Goal: Check status: Check status

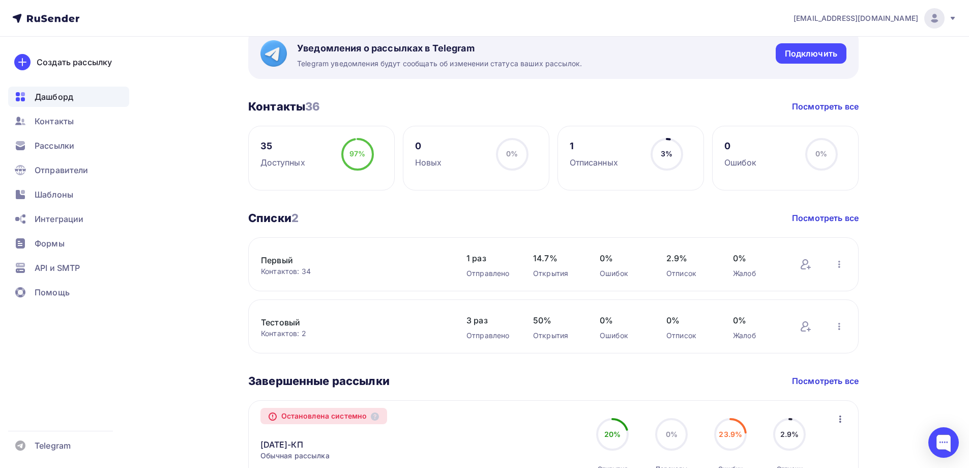
scroll to position [254, 0]
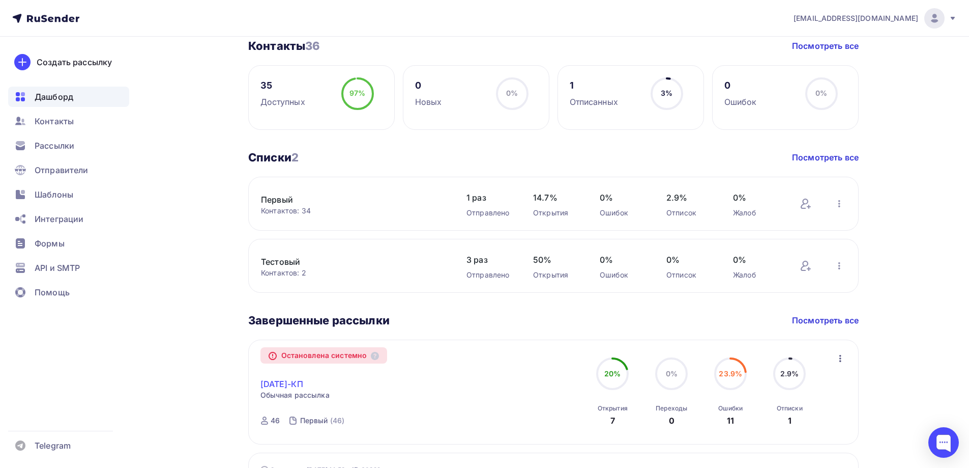
click at [300, 381] on link "[DATE]-КП" at bounding box center [282, 384] width 43 height 12
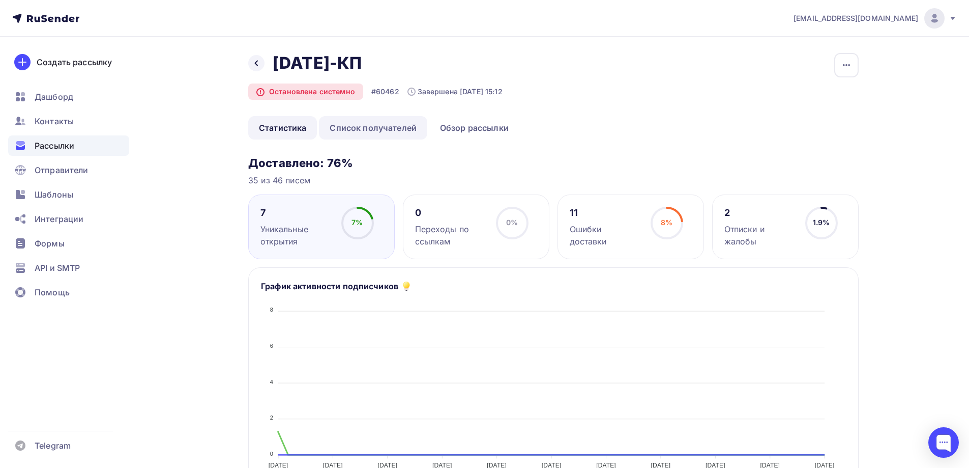
click at [393, 134] on link "Список получателей" at bounding box center [373, 127] width 108 height 23
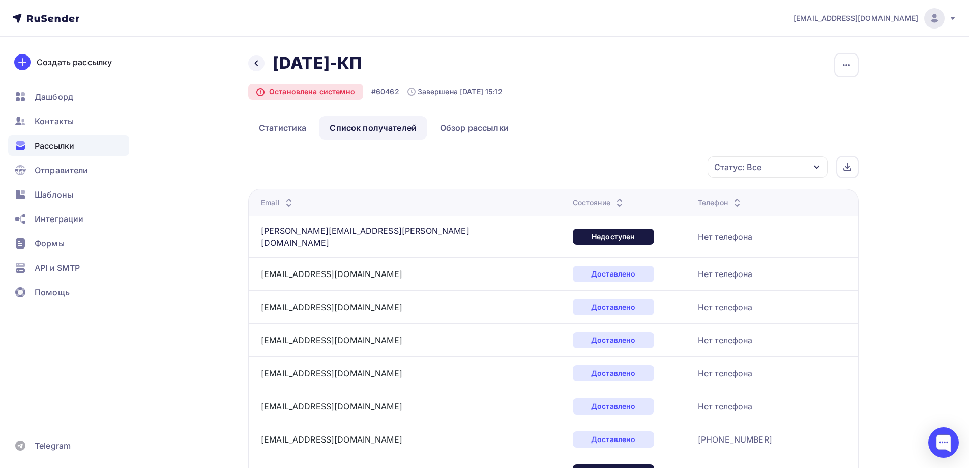
click at [65, 140] on span "Рассылки" at bounding box center [55, 145] width 40 height 12
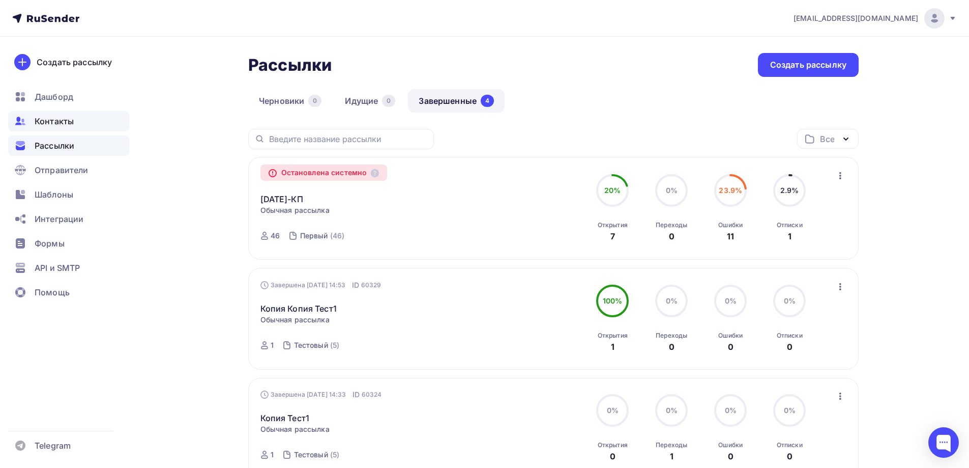
click at [62, 124] on span "Контакты" at bounding box center [54, 121] width 39 height 12
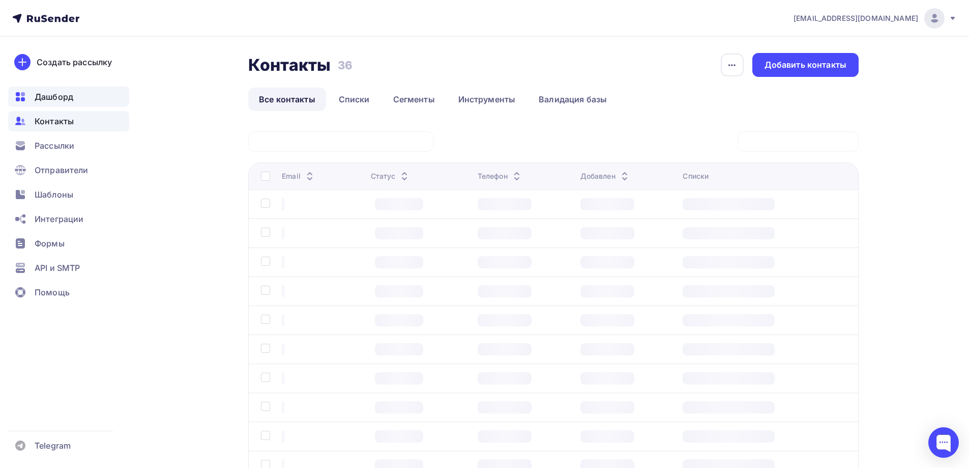
click at [65, 95] on span "Дашборд" at bounding box center [54, 97] width 39 height 12
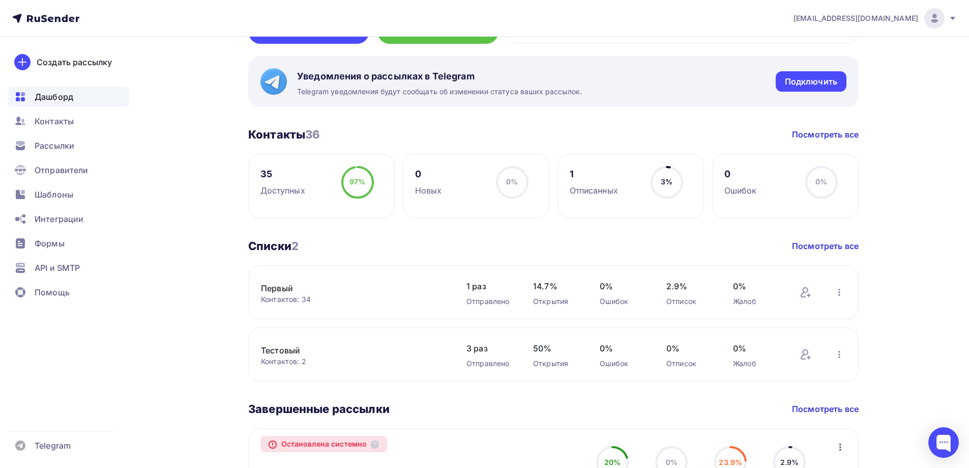
scroll to position [204, 0]
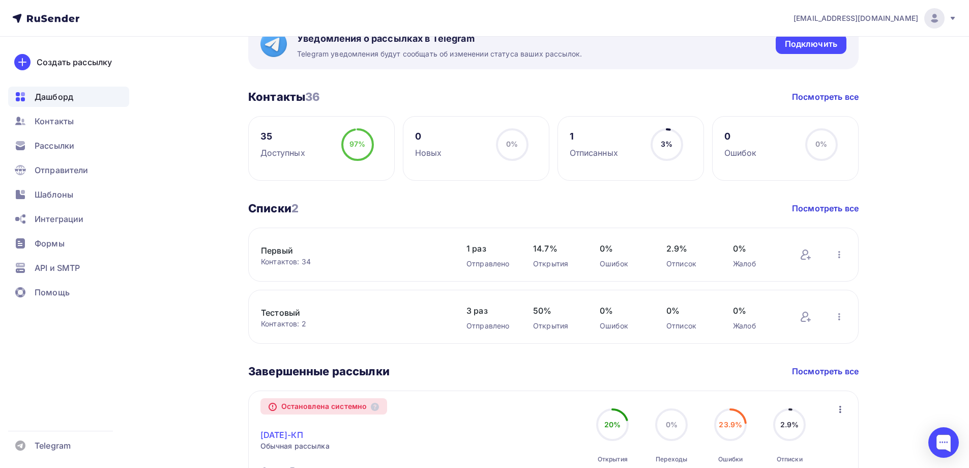
click at [292, 429] on link "[DATE]-КП" at bounding box center [282, 434] width 43 height 12
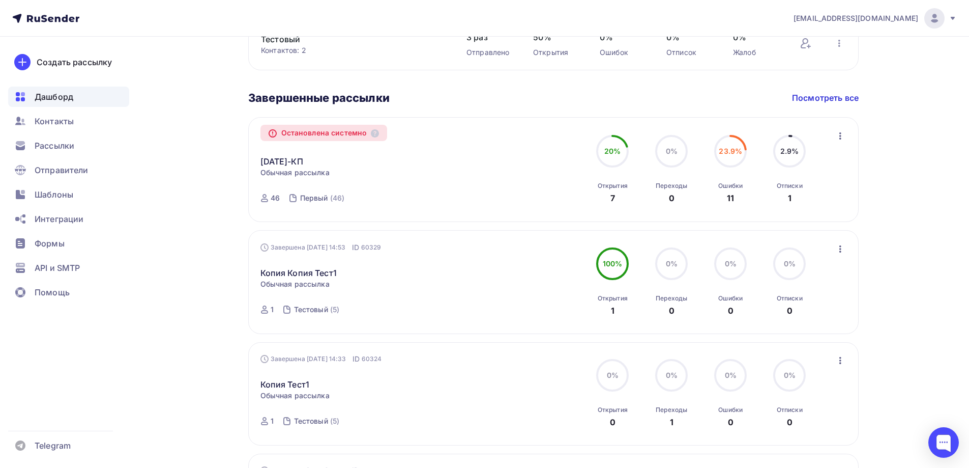
scroll to position [509, 0]
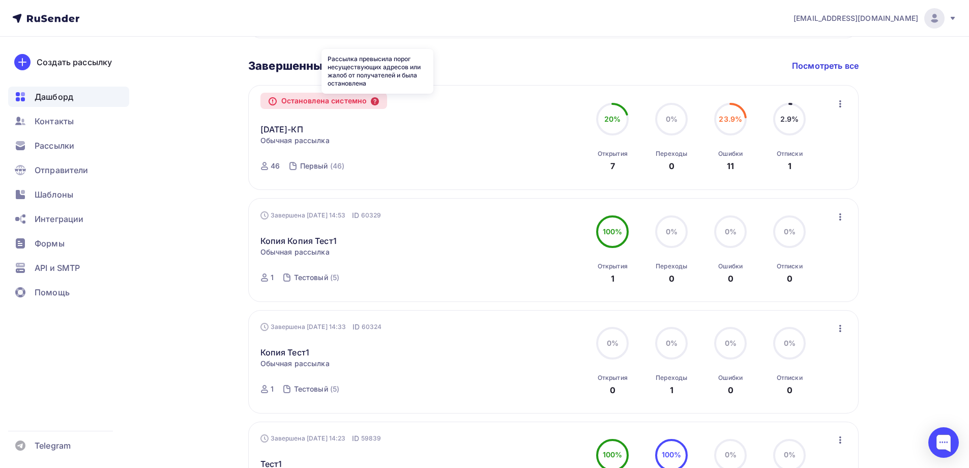
click at [378, 102] on icon at bounding box center [375, 101] width 8 height 8
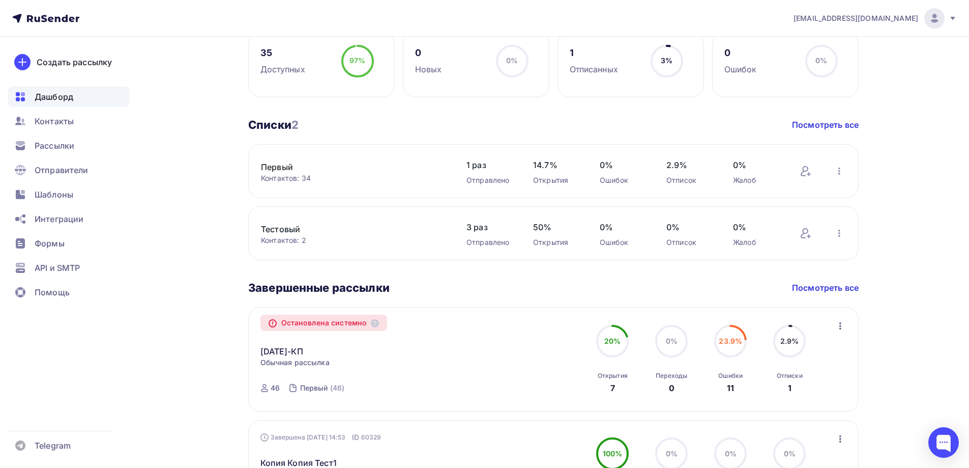
scroll to position [305, 0]
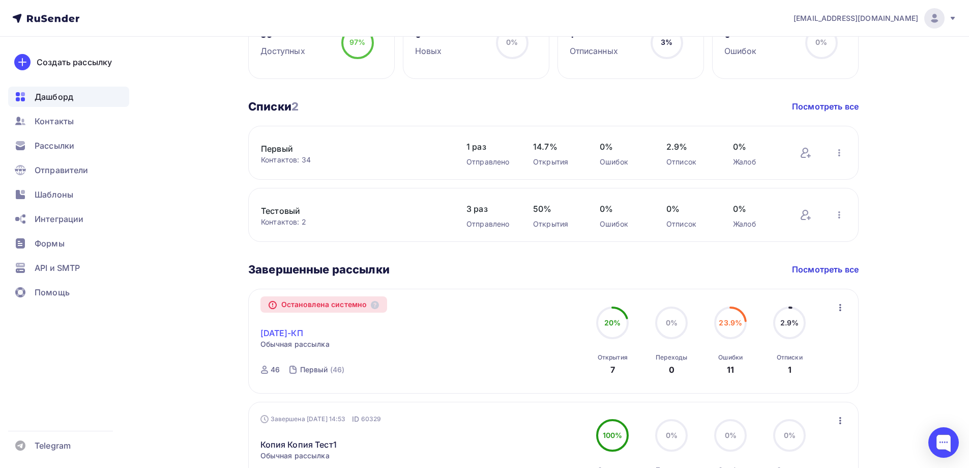
click at [290, 331] on link "[DATE]-КП" at bounding box center [282, 333] width 43 height 12
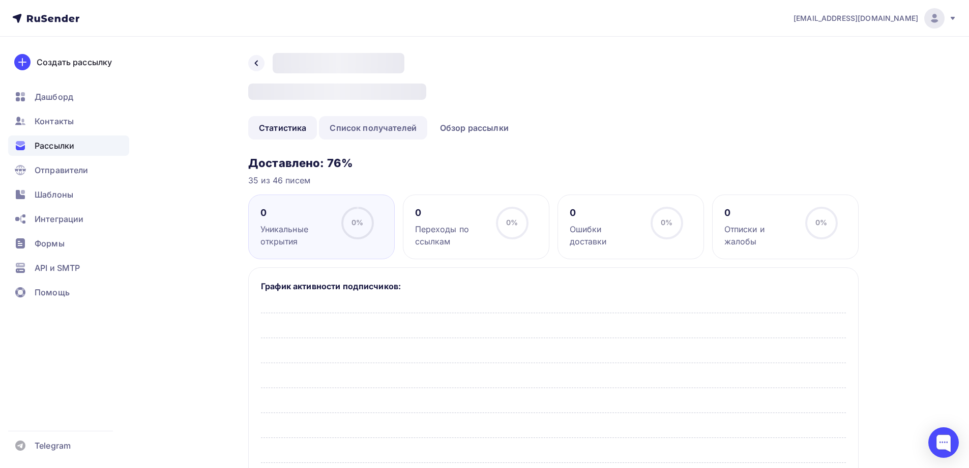
click at [370, 128] on link "Список получателей" at bounding box center [373, 127] width 108 height 23
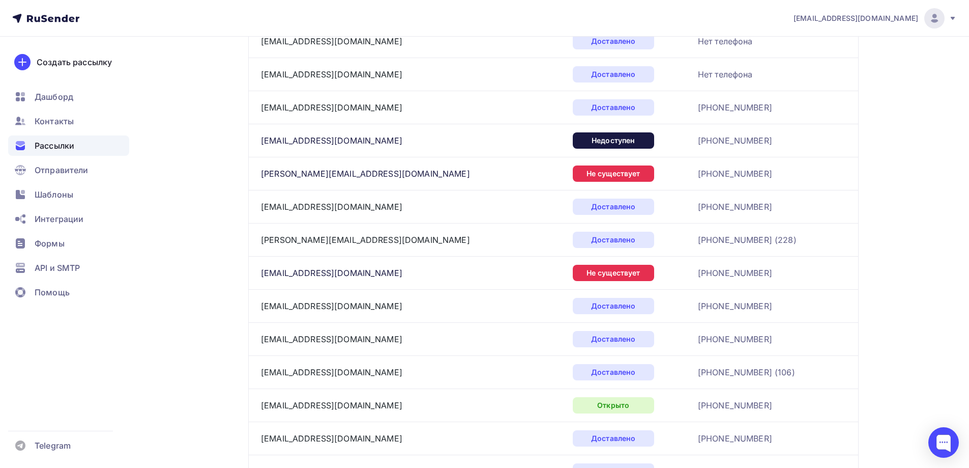
scroll to position [77, 0]
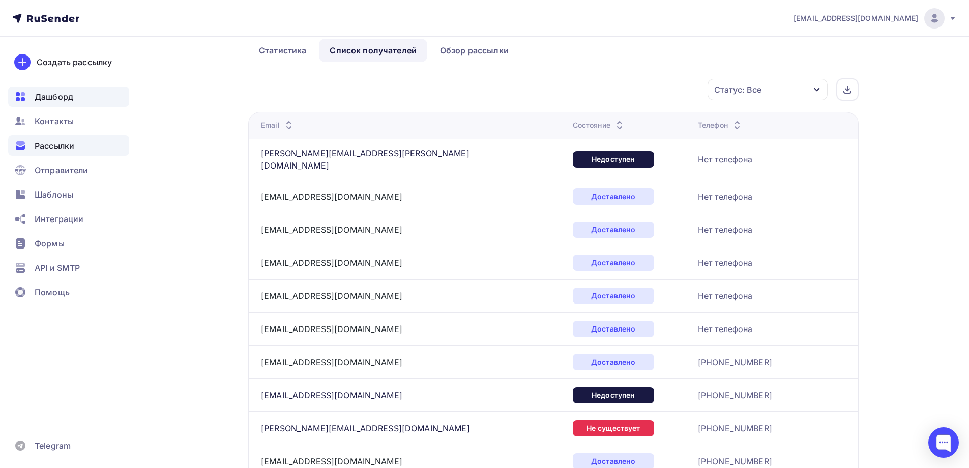
click at [62, 99] on span "Дашборд" at bounding box center [54, 97] width 39 height 12
